Goal: Task Accomplishment & Management: Use online tool/utility

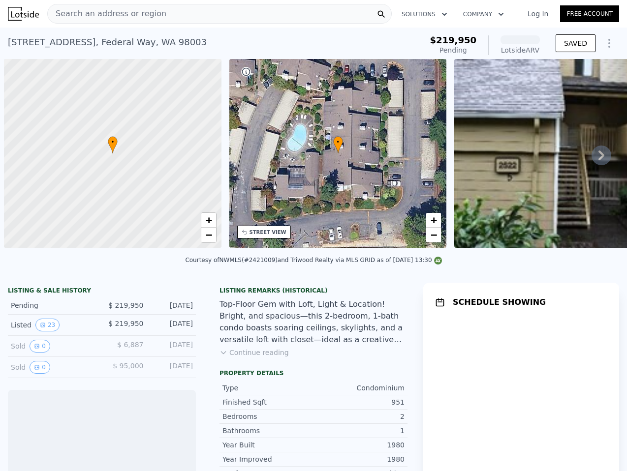
scroll to position [0, 4]
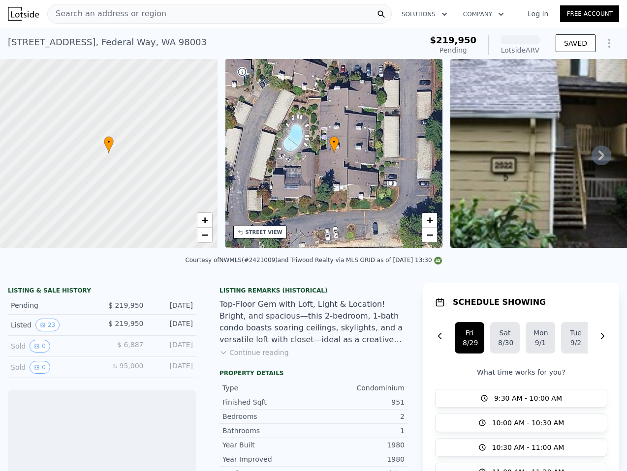
click at [541, 12] on link "Log In" at bounding box center [537, 14] width 44 height 10
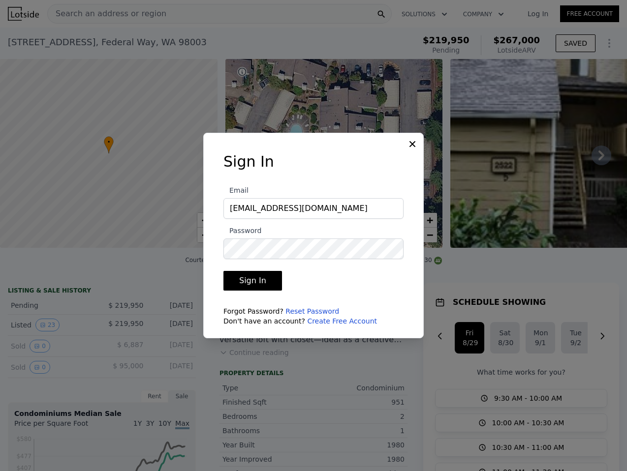
type input "vanno@pellego.com"
click at [223, 271] on button "Sign In" at bounding box center [252, 281] width 59 height 20
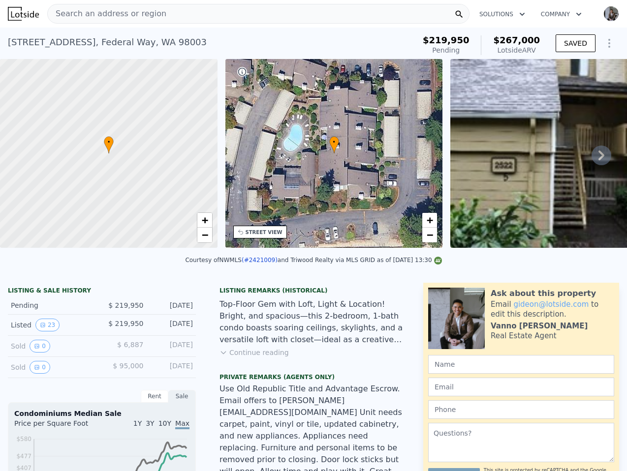
click at [337, 13] on div "Search an address or region" at bounding box center [258, 14] width 422 height 20
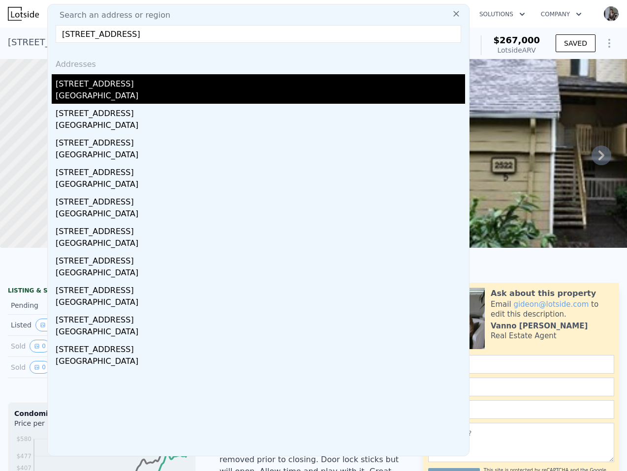
type input "1415 N 200th St #B1, Shoreline, WA 98133-3222"
click at [222, 83] on div "1415 N 200th St Apt B1" at bounding box center [260, 82] width 409 height 16
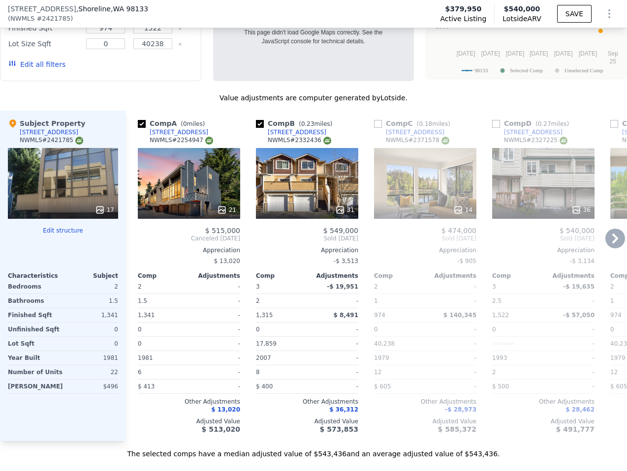
scroll to position [1103, 0]
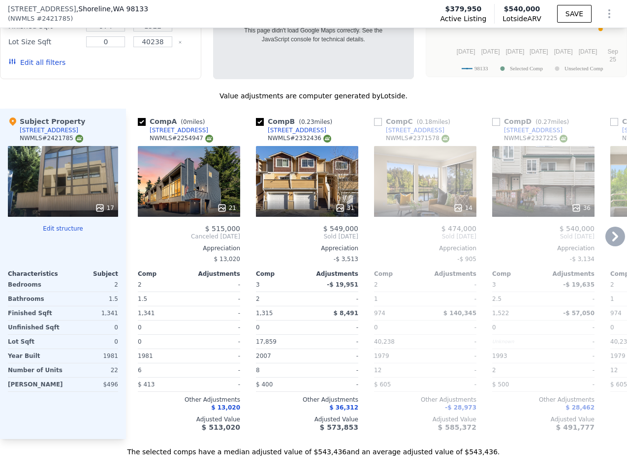
click at [399, 126] on div "[STREET_ADDRESS]" at bounding box center [415, 130] width 59 height 8
click at [380, 118] on input "checkbox" at bounding box center [378, 122] width 8 height 8
checkbox input "true"
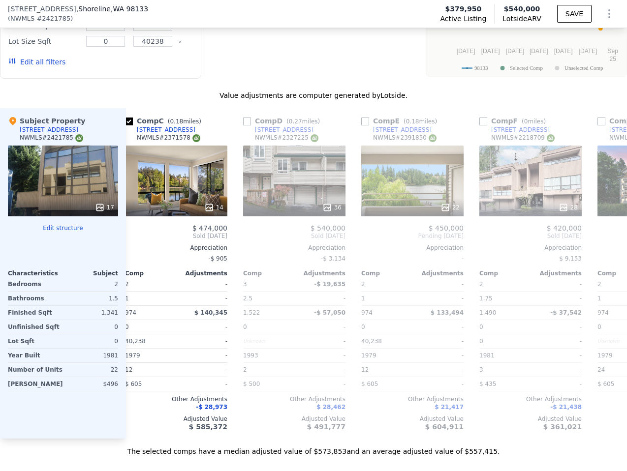
scroll to position [0, 252]
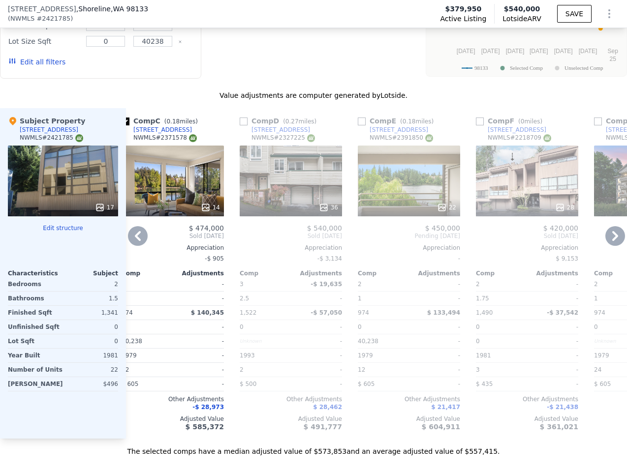
click at [481, 118] on input "checkbox" at bounding box center [480, 122] width 8 height 8
checkbox input "true"
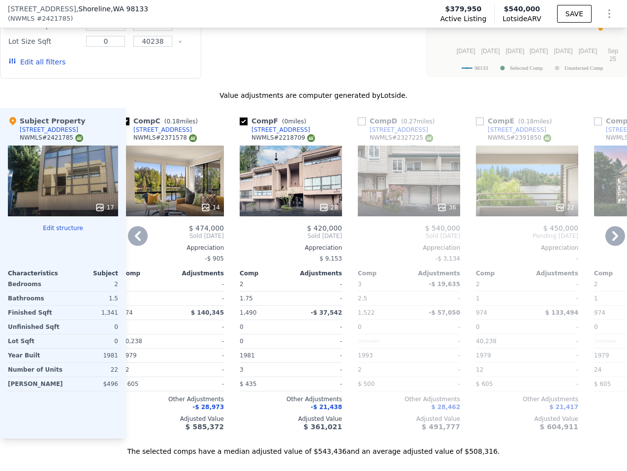
scroll to position [0, 248]
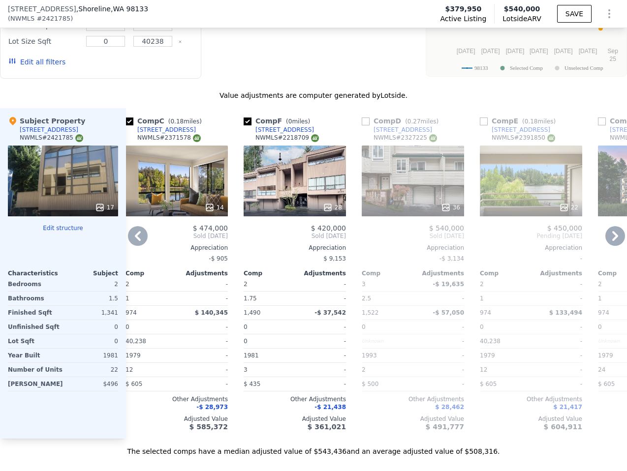
click at [483, 118] on input "checkbox" at bounding box center [484, 122] width 8 height 8
checkbox input "true"
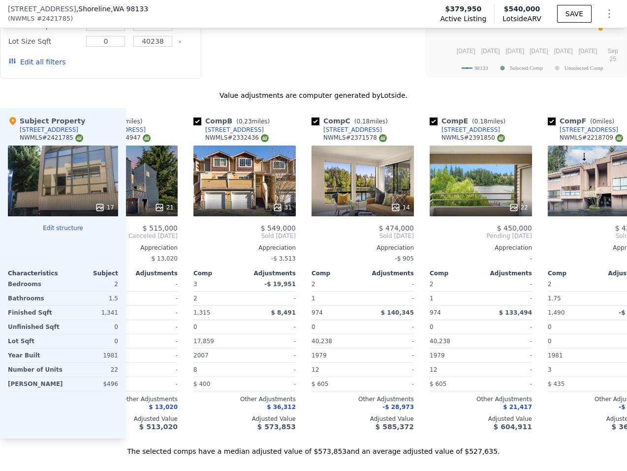
scroll to position [0, 0]
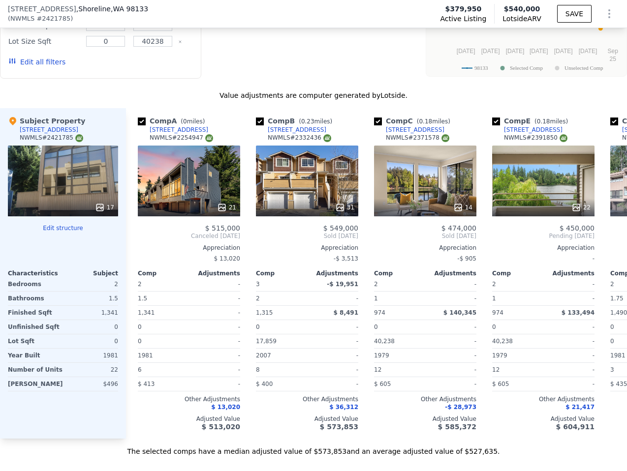
type input "1"
type input "2"
type input "0.75"
type input "1.75"
type input "812"
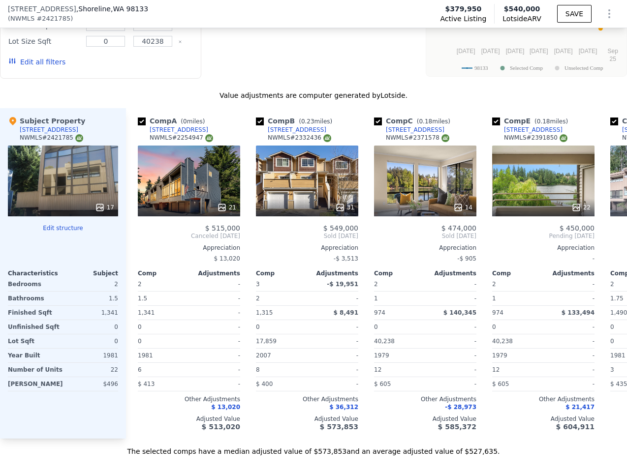
type input "1088"
type input "5000"
type input "$ 267,000"
type input "$ 12,621"
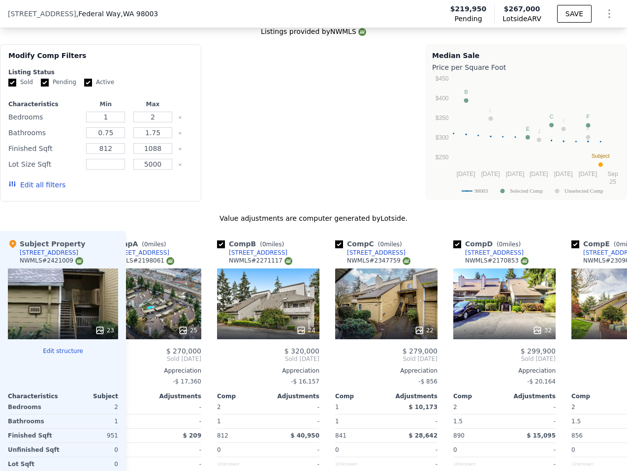
scroll to position [0, 49]
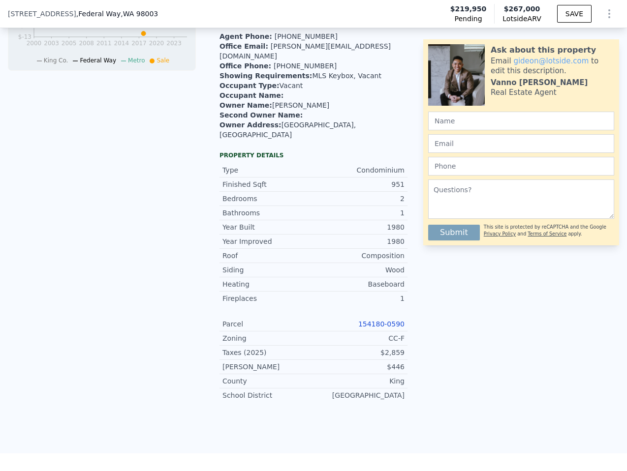
type input "2"
type input "3"
type input "1"
type input "2.5"
type input "974"
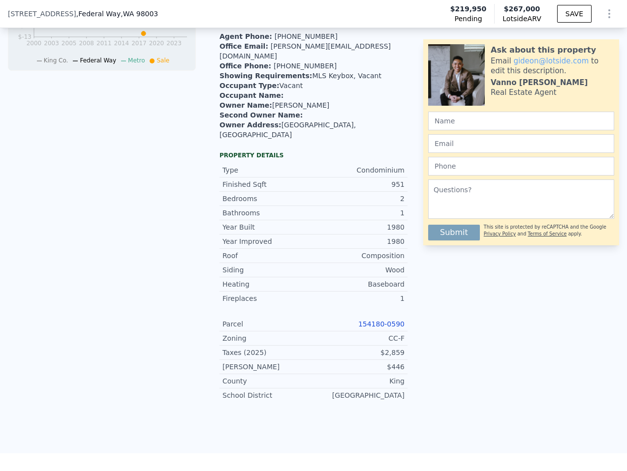
type input "1522"
type input "0"
type input "40238"
type input "$ 540,000"
type input "$ 96,264"
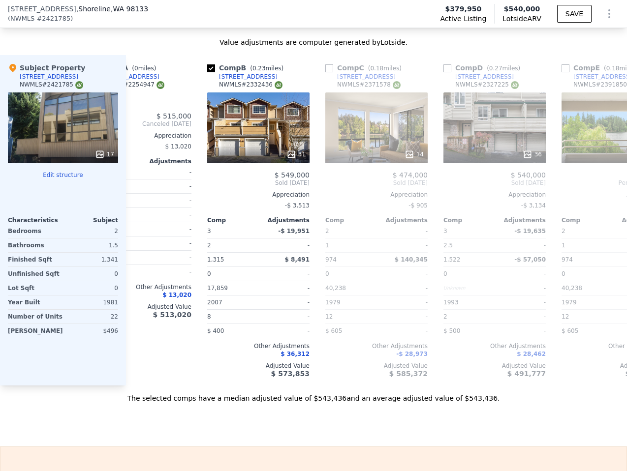
scroll to position [1156, 0]
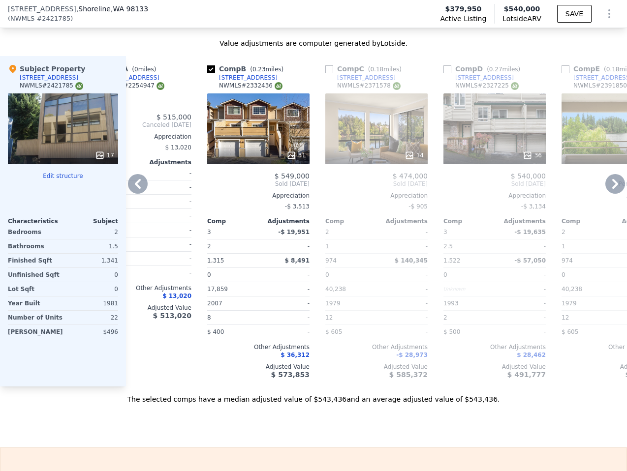
click at [330, 65] on input "checkbox" at bounding box center [329, 69] width 8 height 8
checkbox input "true"
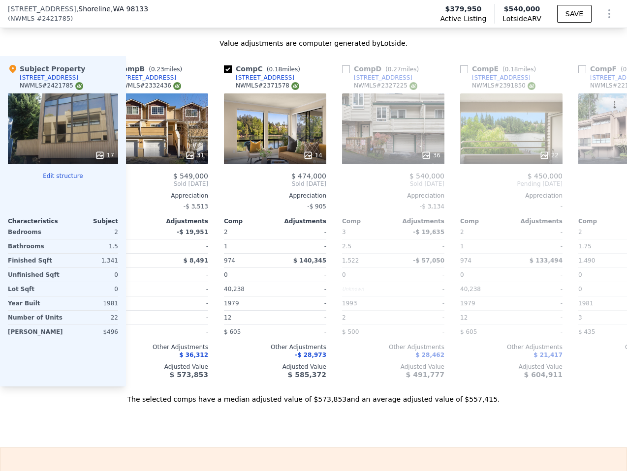
scroll to position [0, 187]
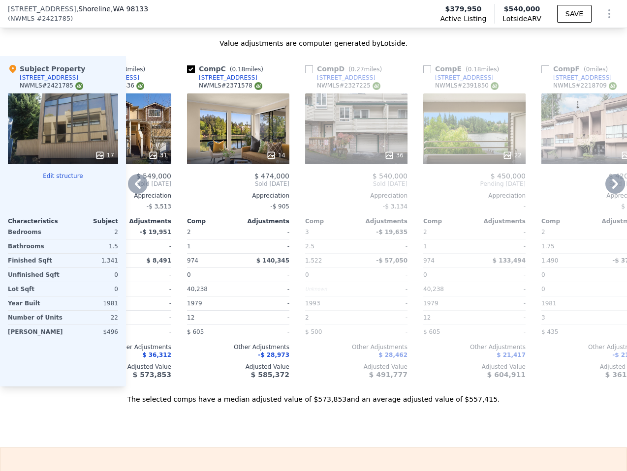
drag, startPoint x: 424, startPoint y: 47, endPoint x: 464, endPoint y: 55, distance: 40.6
click at [424, 65] on input "checkbox" at bounding box center [427, 69] width 8 height 8
checkbox input "true"
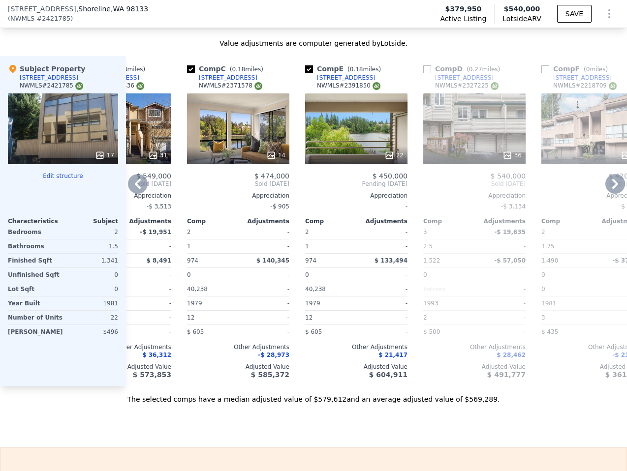
click at [542, 65] on input "checkbox" at bounding box center [545, 69] width 8 height 8
checkbox input "true"
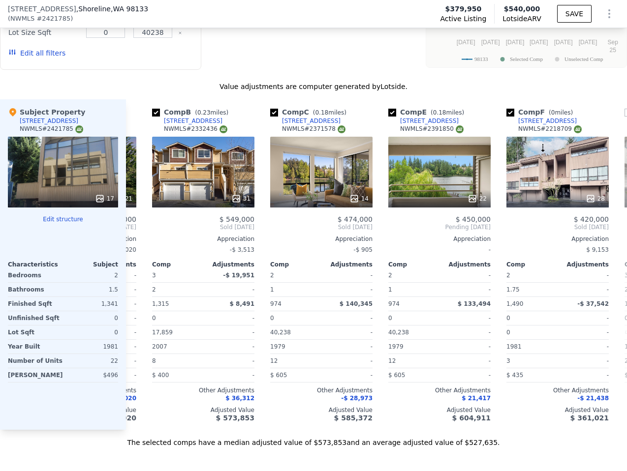
scroll to position [0, 101]
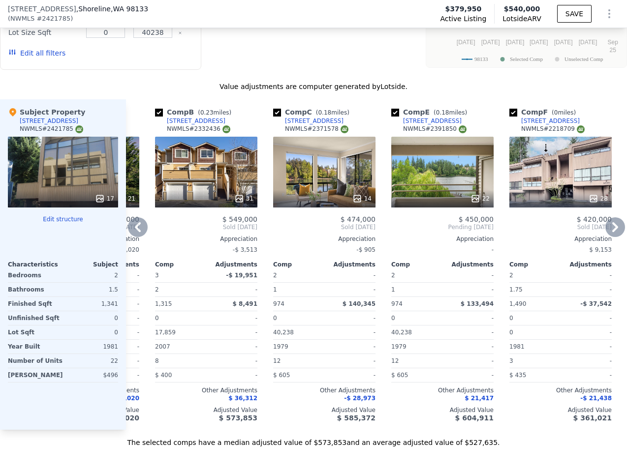
click at [568, 148] on div "28" at bounding box center [560, 172] width 102 height 71
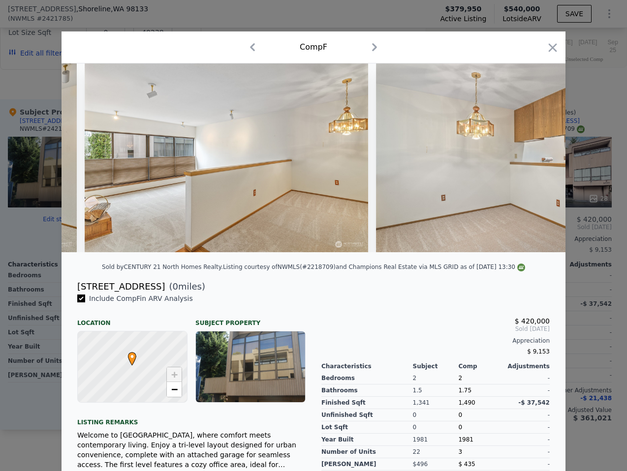
scroll to position [0, 2610]
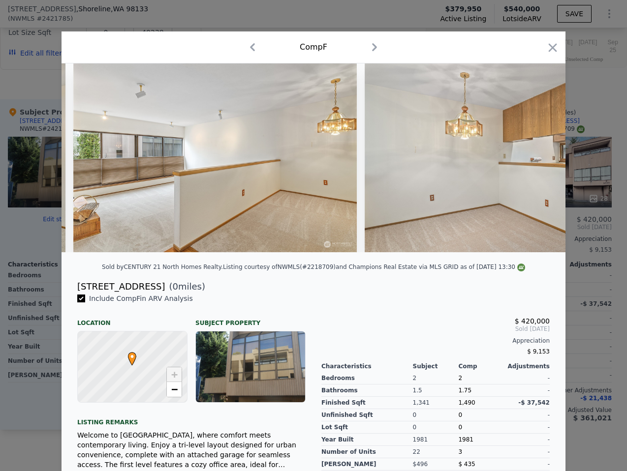
click at [552, 47] on icon "button" at bounding box center [552, 47] width 8 height 8
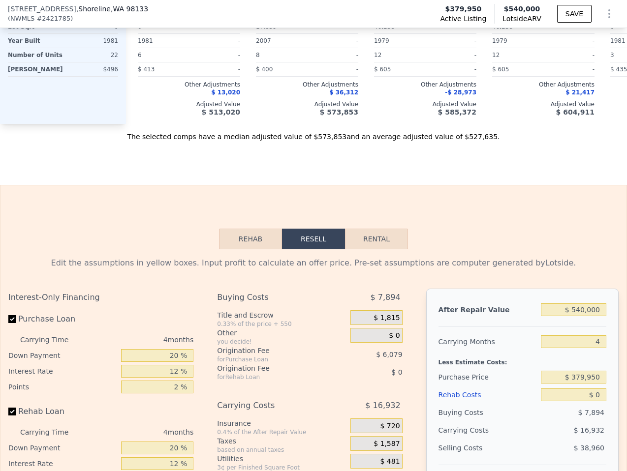
scroll to position [1438, 0]
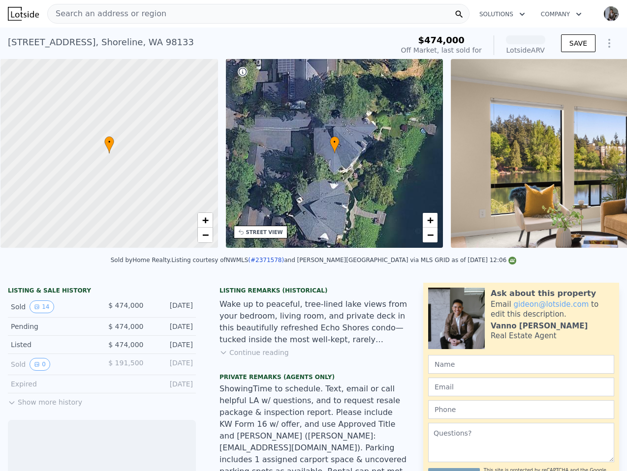
scroll to position [0, 4]
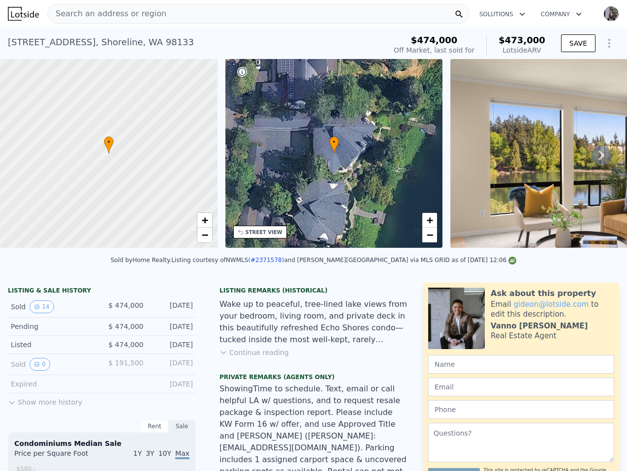
click at [591, 148] on img at bounding box center [591, 153] width 283 height 189
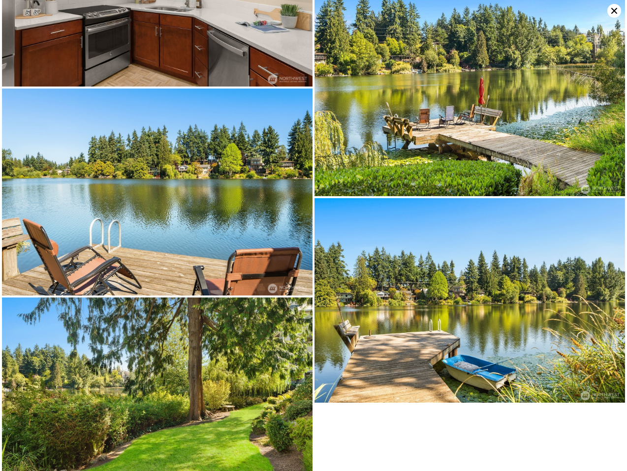
scroll to position [1344, 0]
